Goal: Download file/media

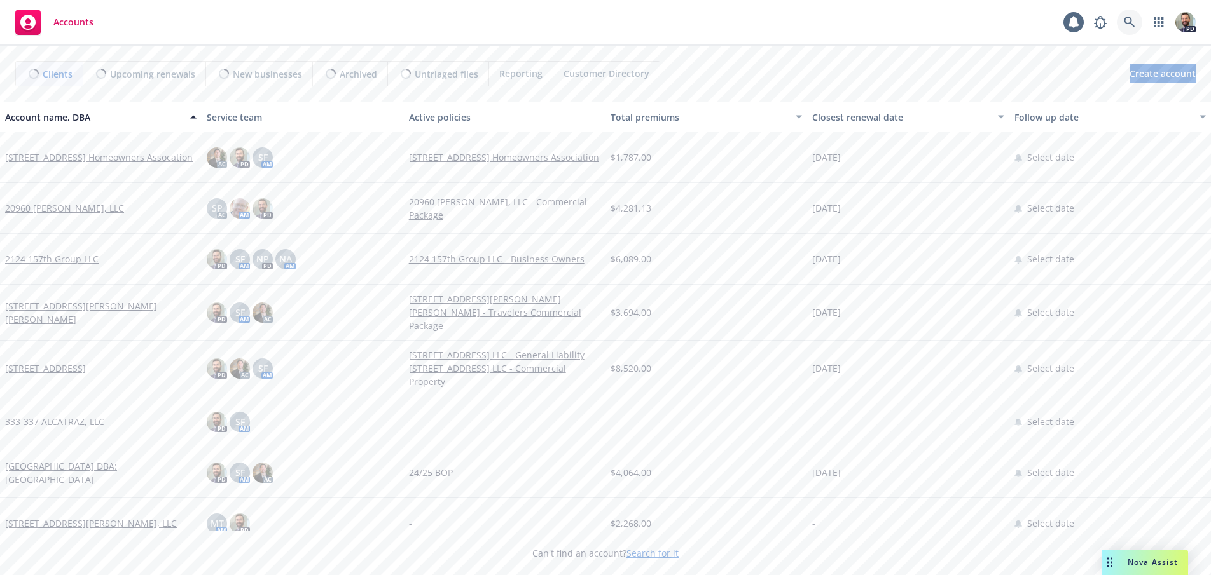
click at [1125, 21] on icon at bounding box center [1128, 22] width 11 height 11
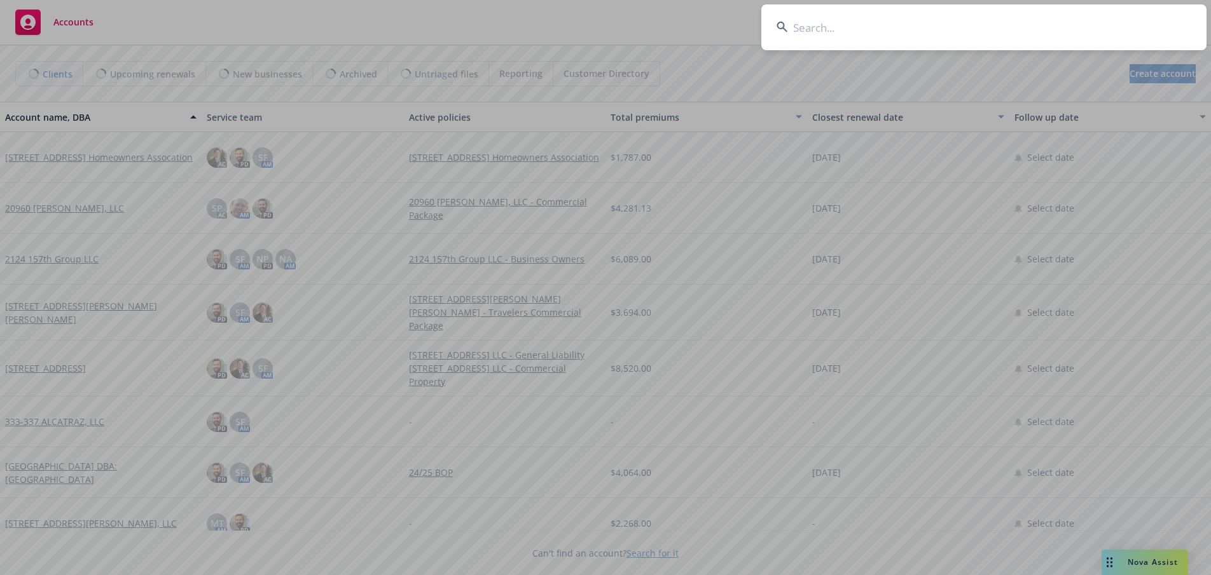
click at [1072, 28] on input at bounding box center [983, 27] width 445 height 46
click at [910, 31] on input at bounding box center [983, 27] width 445 height 46
click at [834, 38] on input at bounding box center [983, 27] width 445 height 46
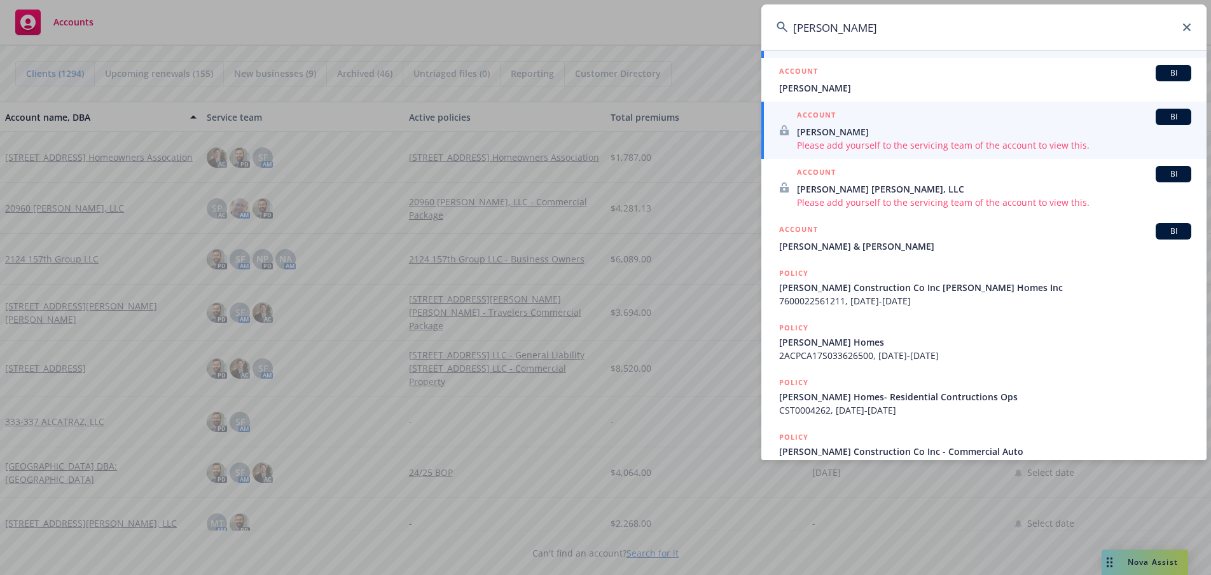
scroll to position [254, 0]
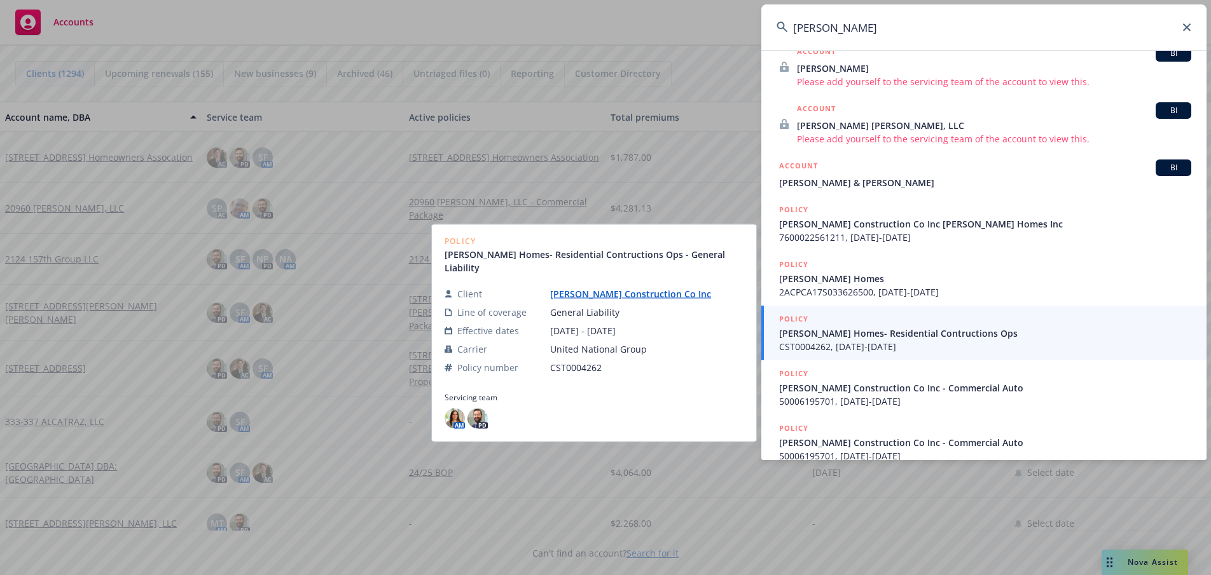
type input "[PERSON_NAME]"
click at [590, 288] on link "[PERSON_NAME] Construction Co Inc" at bounding box center [635, 294] width 171 height 12
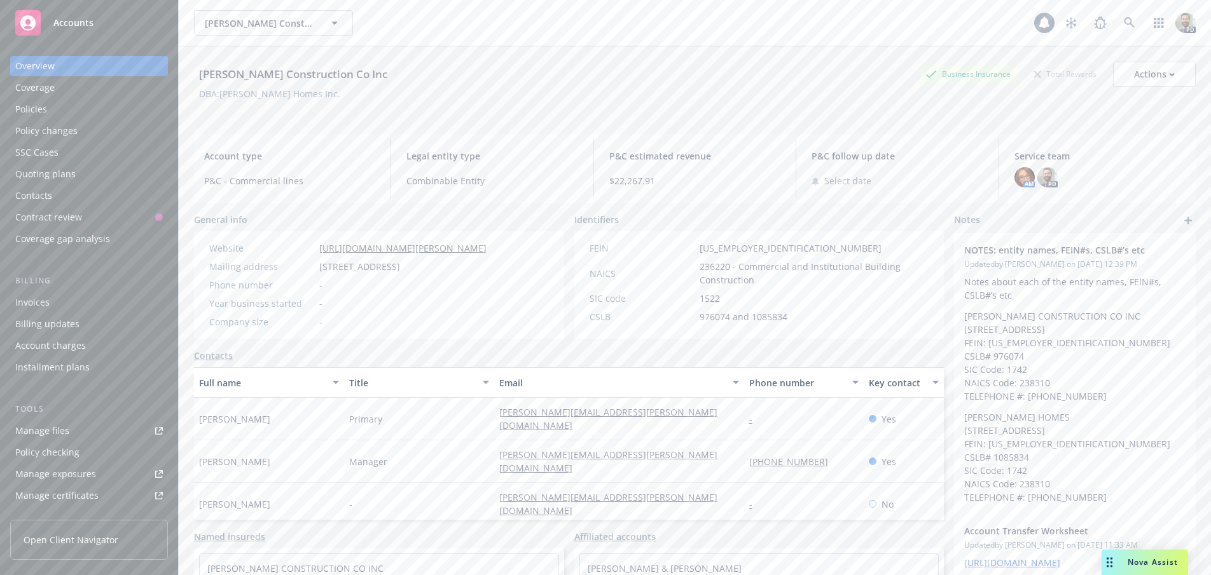
click at [26, 107] on div "Policies" at bounding box center [31, 109] width 32 height 20
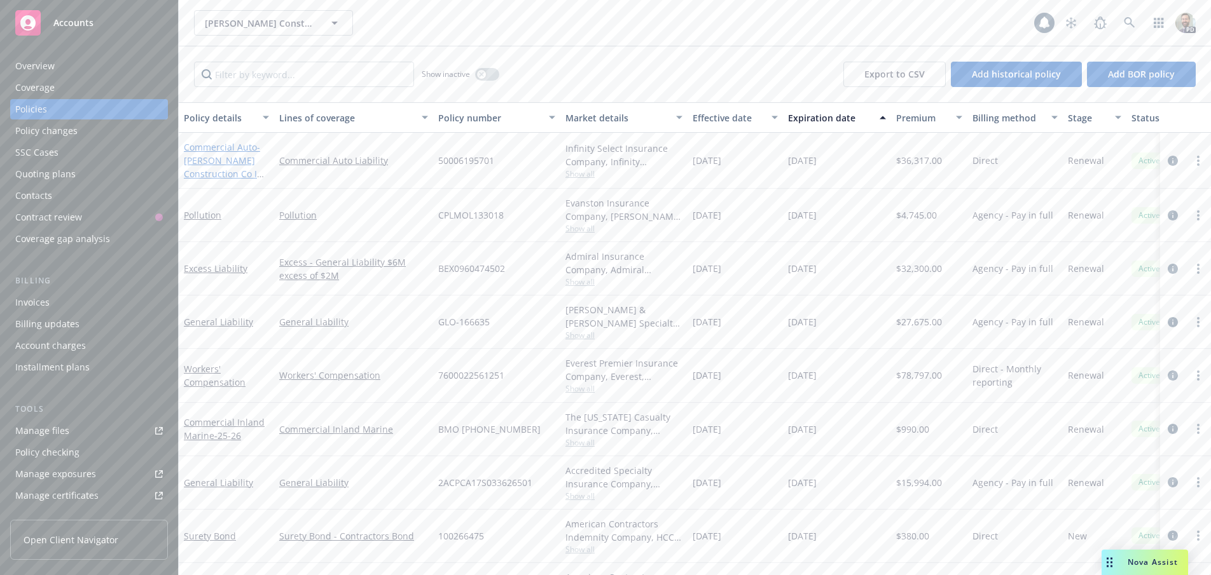
click at [216, 172] on span "- [PERSON_NAME] Construction Co Inc - Commercial Auto" at bounding box center [225, 167] width 83 height 52
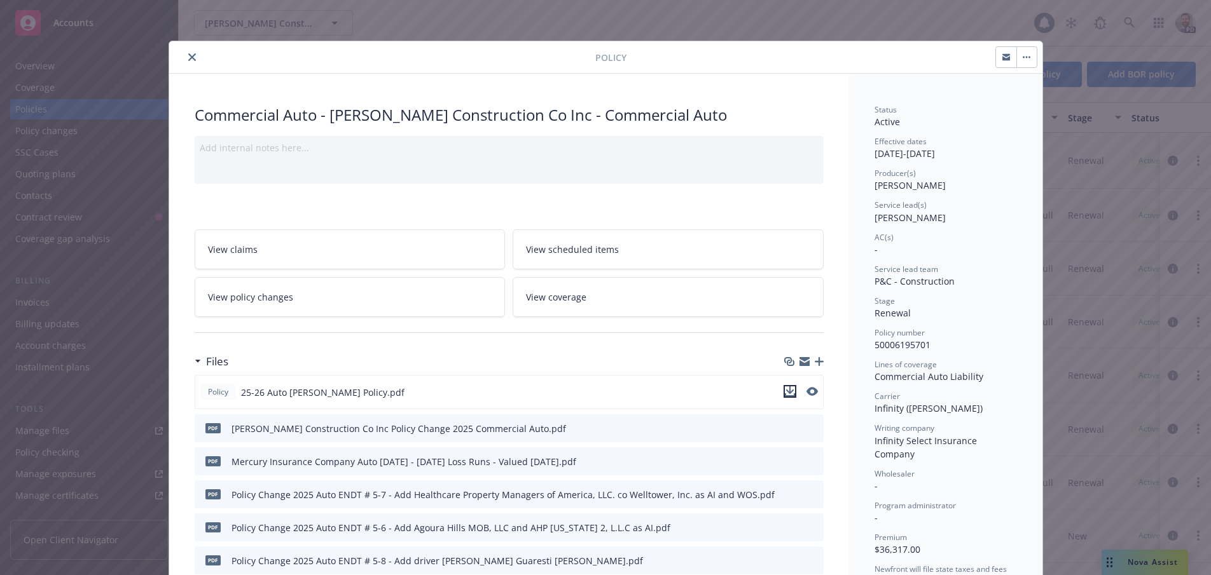
click at [785, 390] on icon "download file" at bounding box center [790, 392] width 10 height 10
